Goal: Task Accomplishment & Management: Use online tool/utility

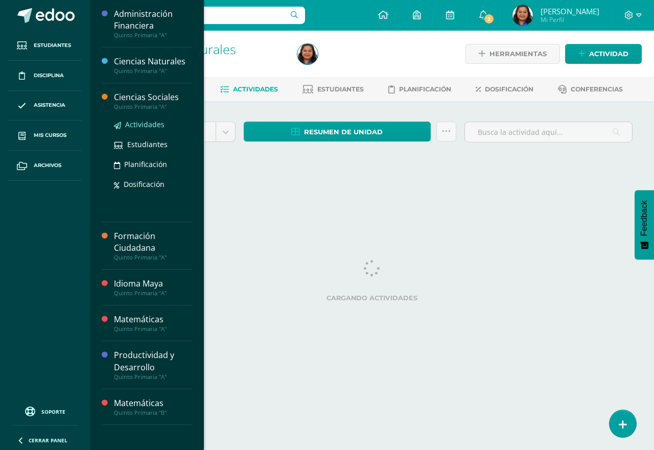
click at [151, 127] on span "Actividades" at bounding box center [144, 125] width 39 height 10
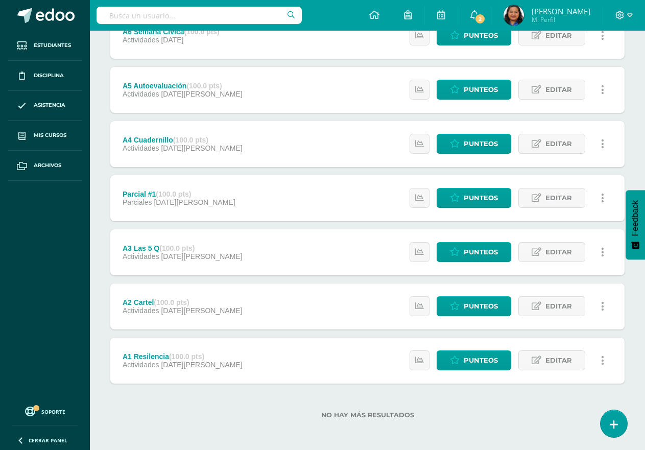
scroll to position [213, 0]
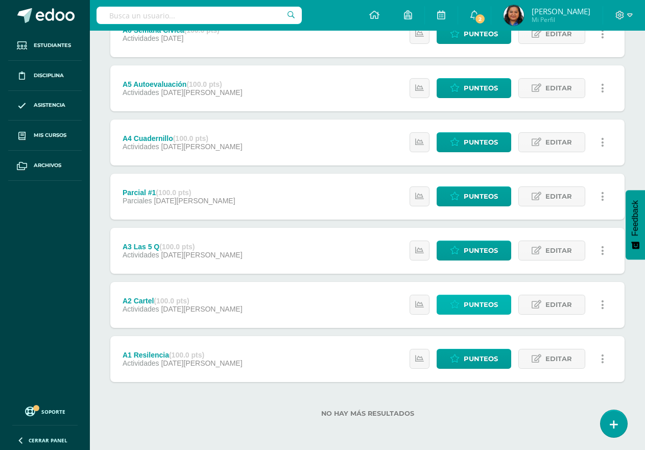
click at [481, 307] on span "Punteos" at bounding box center [481, 304] width 34 height 19
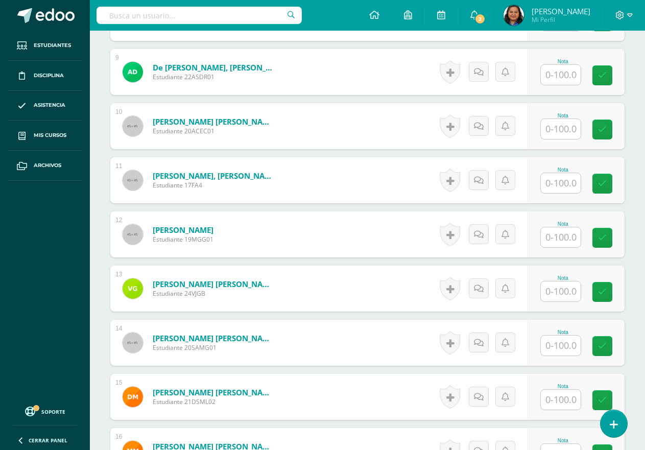
scroll to position [767, 0]
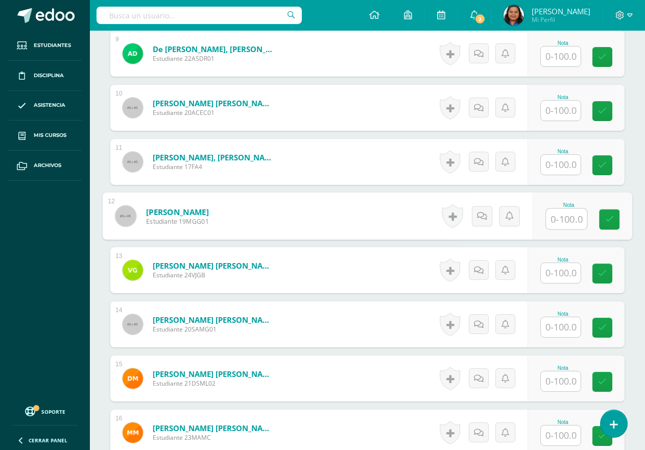
click at [566, 223] on input "text" at bounding box center [566, 219] width 41 height 20
type input "100"
click at [608, 220] on icon at bounding box center [609, 219] width 9 height 9
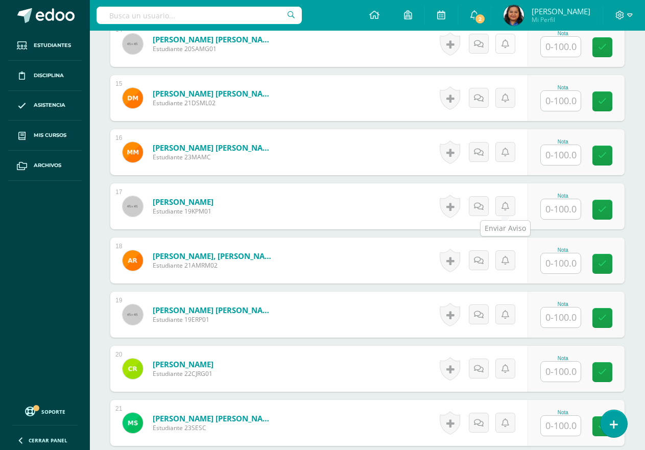
scroll to position [1074, 0]
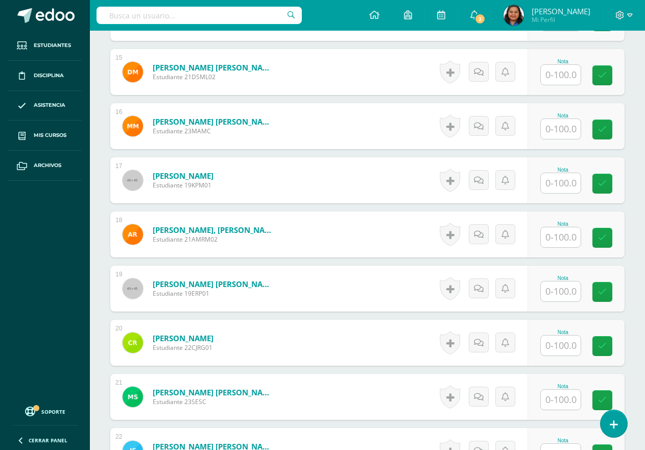
click at [565, 238] on input "text" at bounding box center [561, 237] width 40 height 20
type input "90"
click at [612, 242] on icon at bounding box center [609, 237] width 9 height 9
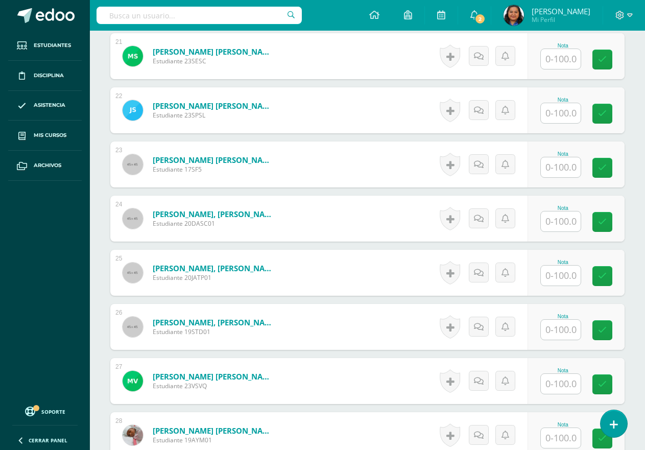
scroll to position [1431, 0]
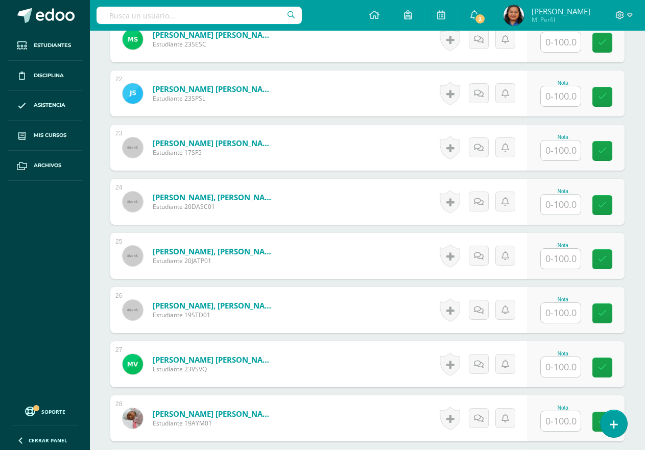
click at [556, 265] on input "text" at bounding box center [561, 259] width 40 height 20
type input "80"
click at [606, 256] on icon at bounding box center [609, 259] width 9 height 9
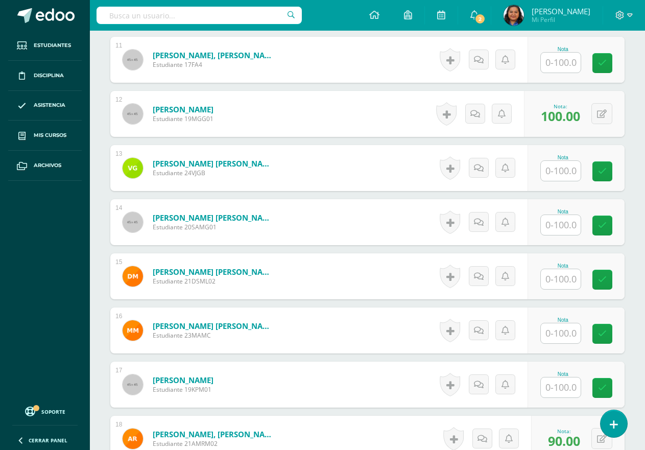
scroll to position [818, 0]
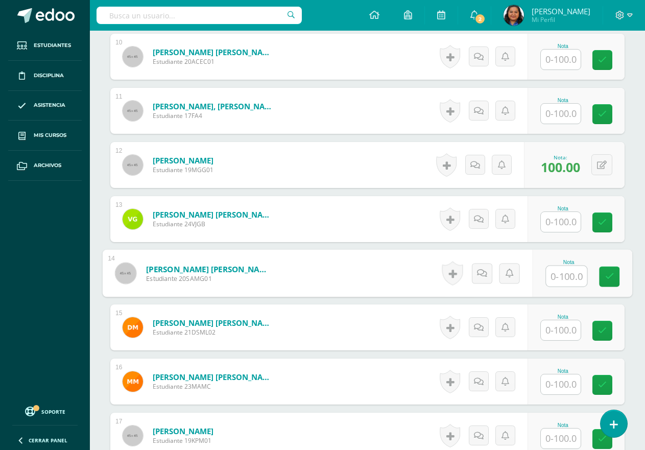
click at [570, 280] on input "text" at bounding box center [566, 276] width 41 height 20
type input "80"
click at [610, 280] on icon at bounding box center [609, 276] width 9 height 9
